Goal: Task Accomplishment & Management: Manage account settings

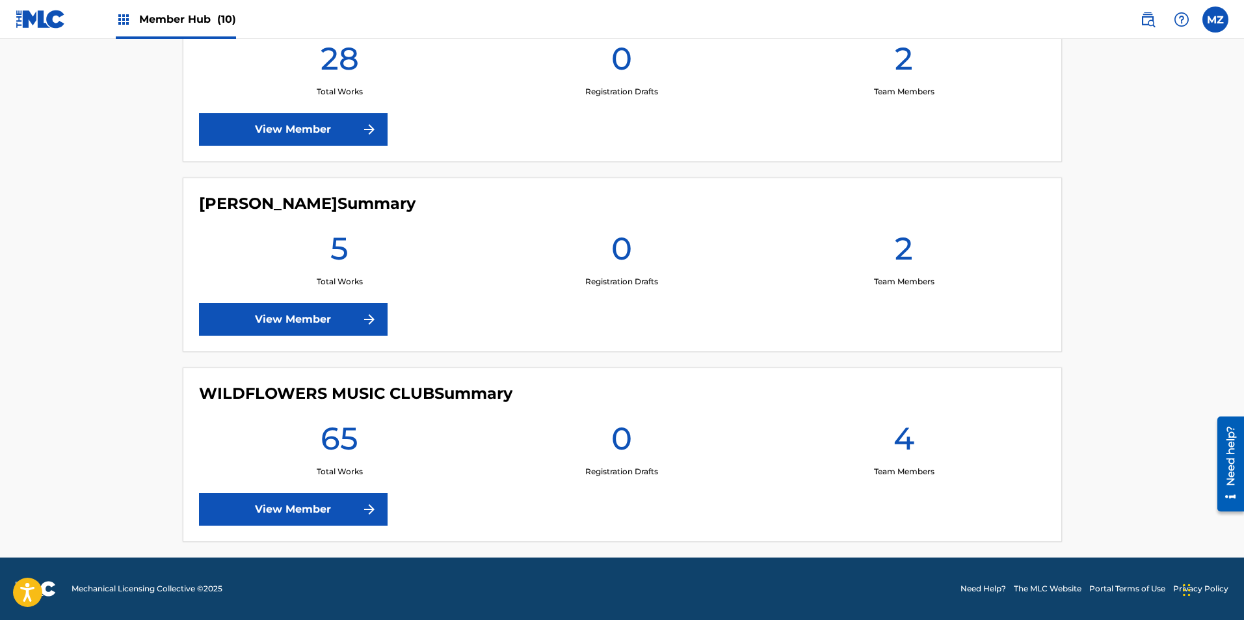
scroll to position [1537, 0]
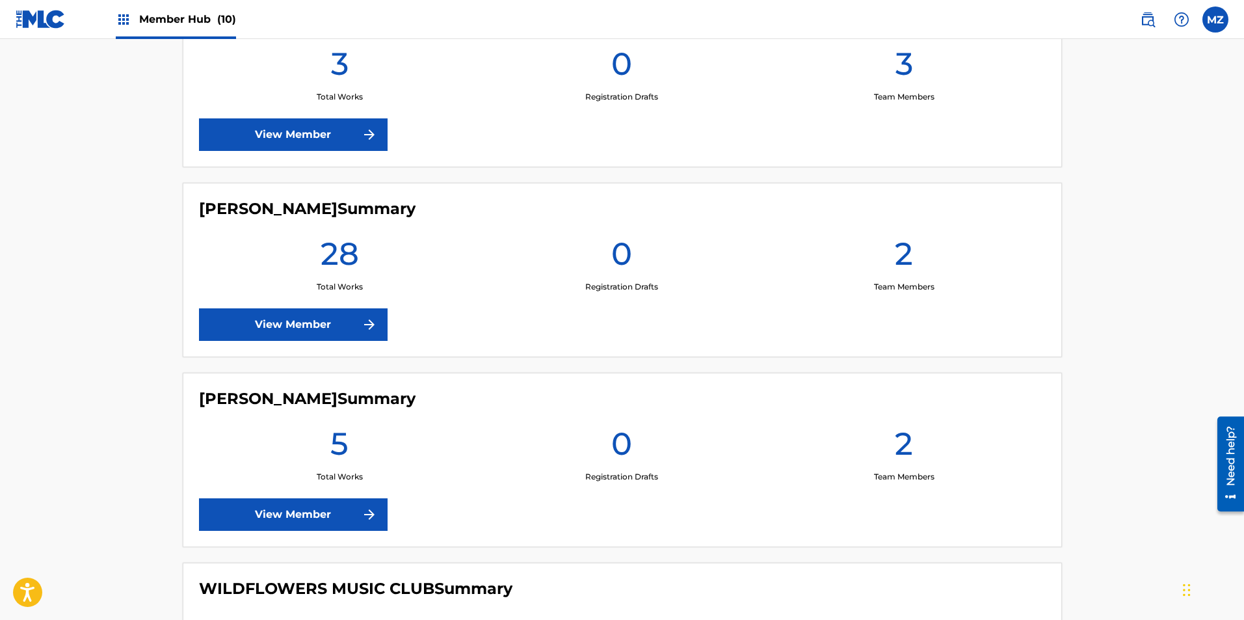
click at [170, 17] on span "Member Hub (10)" at bounding box center [187, 19] width 97 height 15
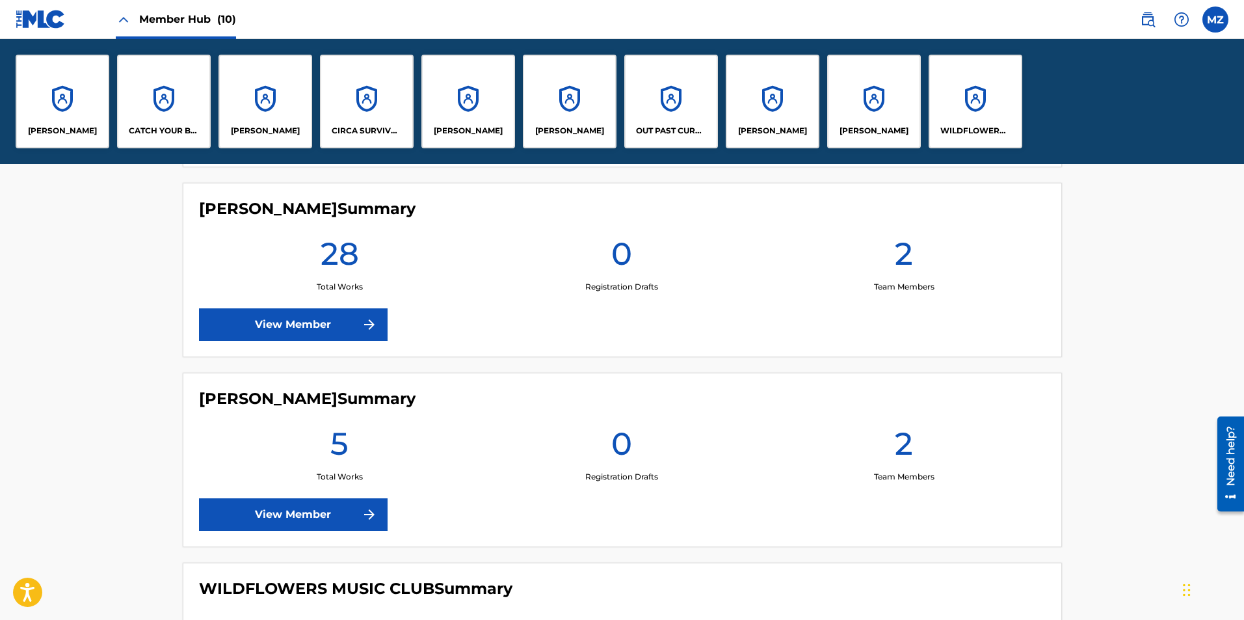
click at [192, 13] on span "Member Hub (10)" at bounding box center [187, 19] width 97 height 15
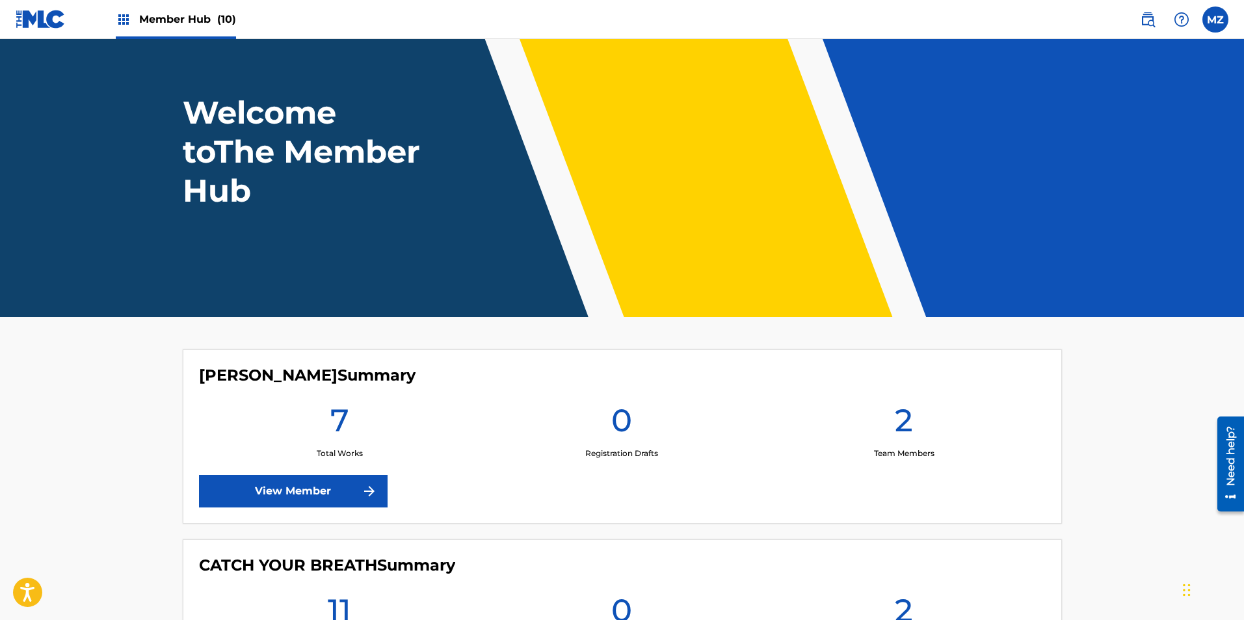
scroll to position [0, 0]
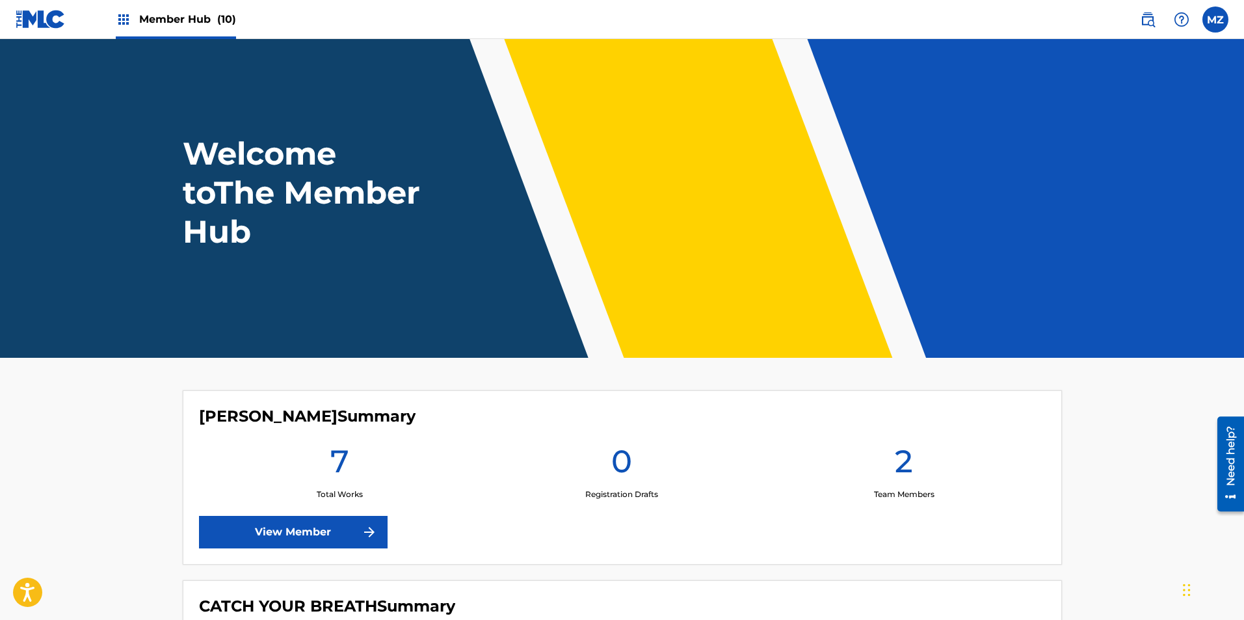
click at [1065, 315] on header "Welcome to The Member Hub" at bounding box center [622, 198] width 1244 height 319
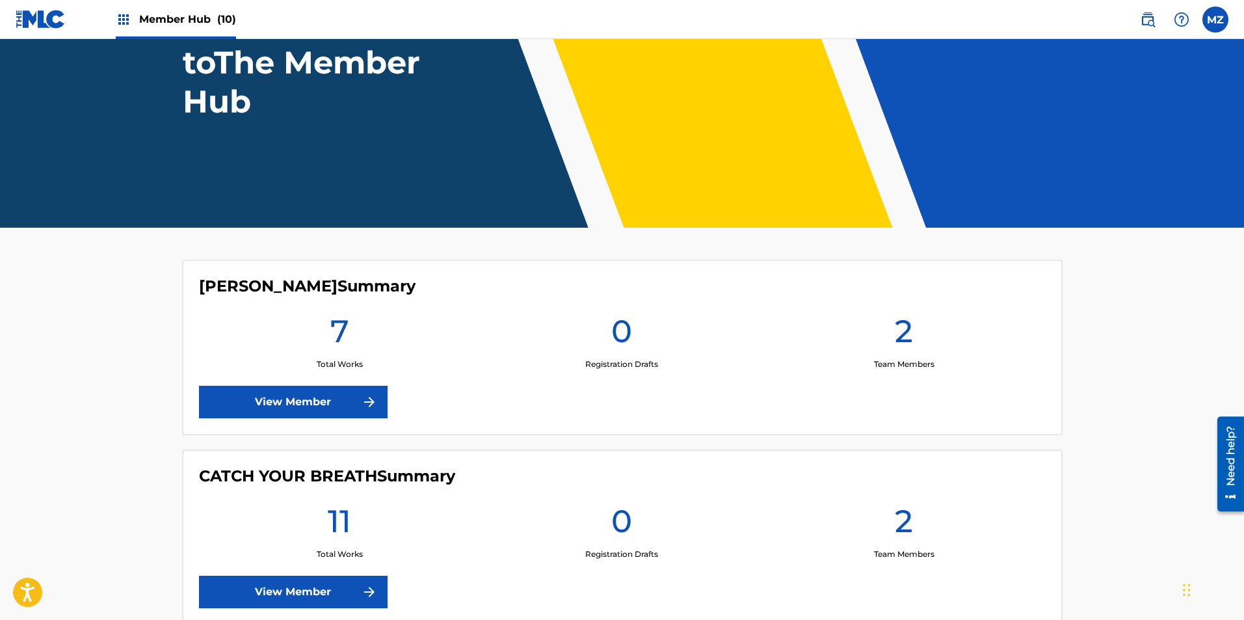
scroll to position [325, 0]
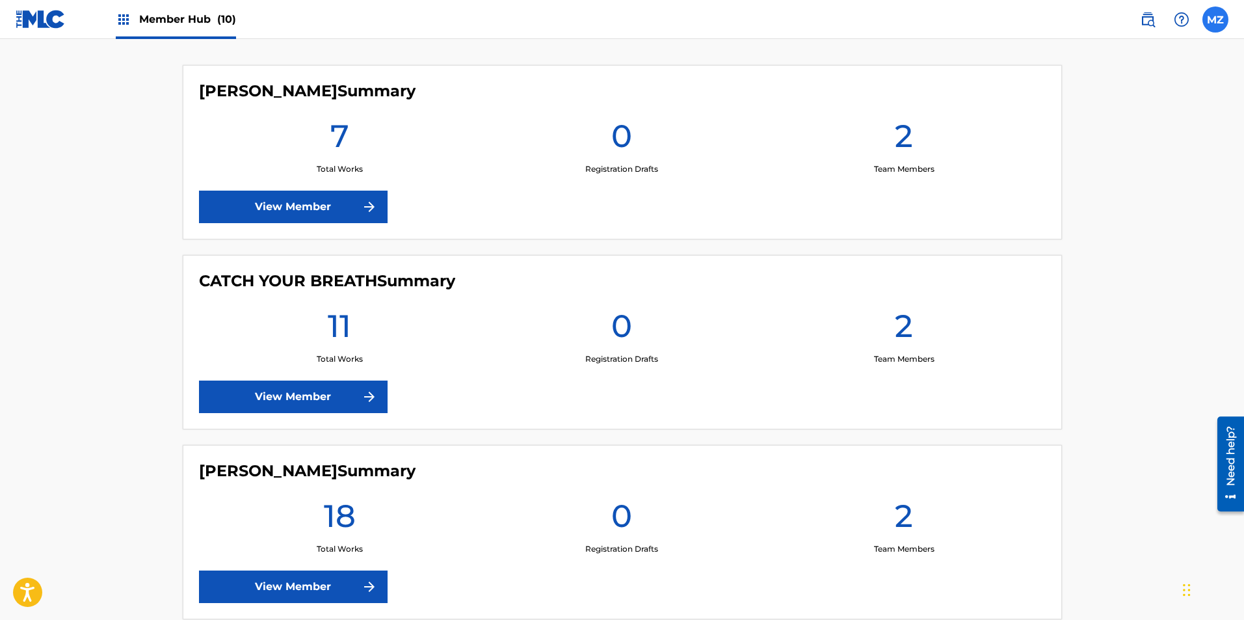
click at [1219, 16] on label at bounding box center [1215, 20] width 26 height 26
click at [1215, 20] on input "MZ [PERSON_NAME] [EMAIL_ADDRESS][DOMAIN_NAME] Notification Preferences Profile …" at bounding box center [1215, 20] width 0 height 0
click at [1082, 185] on p "Log out" at bounding box center [1089, 184] width 31 height 12
click at [1215, 20] on input "MZ [PERSON_NAME] [EMAIL_ADDRESS][DOMAIN_NAME] Notification Preferences Profile …" at bounding box center [1215, 20] width 0 height 0
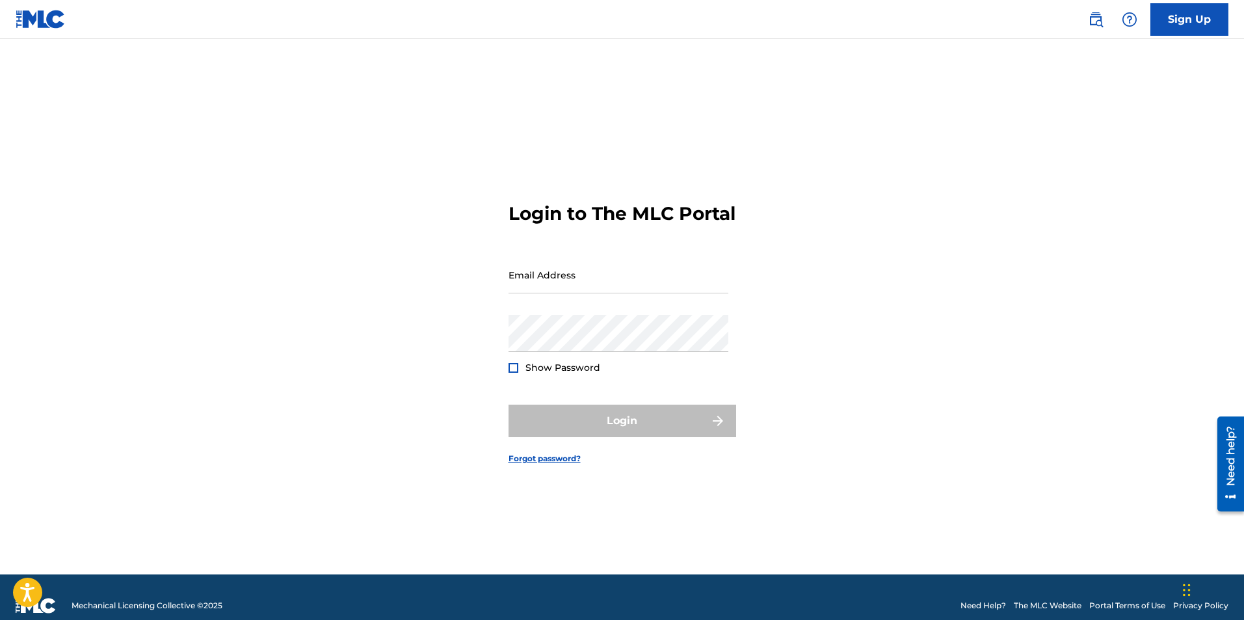
type input "[EMAIL_ADDRESS][DOMAIN_NAME]"
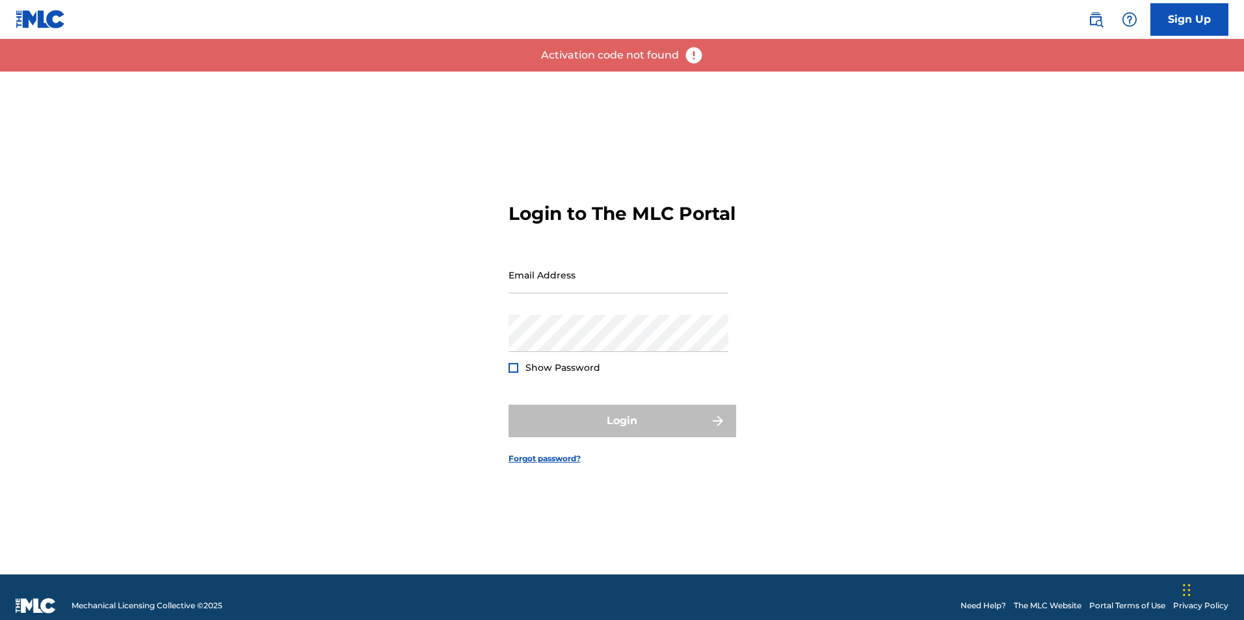
type input "[EMAIL_ADDRESS][DOMAIN_NAME]"
